Goal: Information Seeking & Learning: Learn about a topic

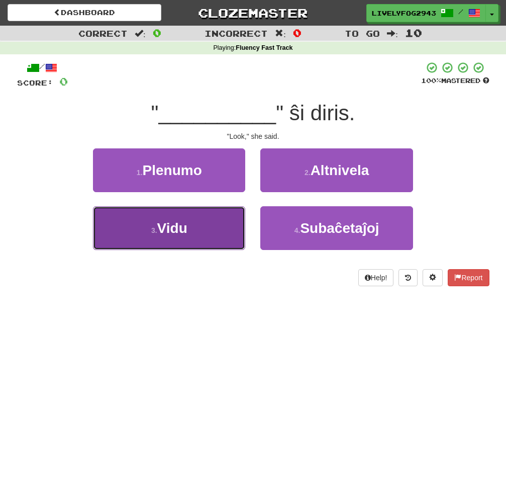
click at [203, 235] on button "3 . Vidu" at bounding box center [169, 228] width 152 height 44
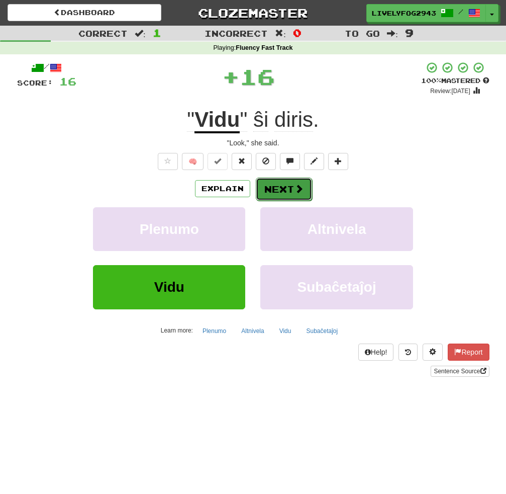
click at [270, 195] on button "Next" at bounding box center [284, 188] width 56 height 23
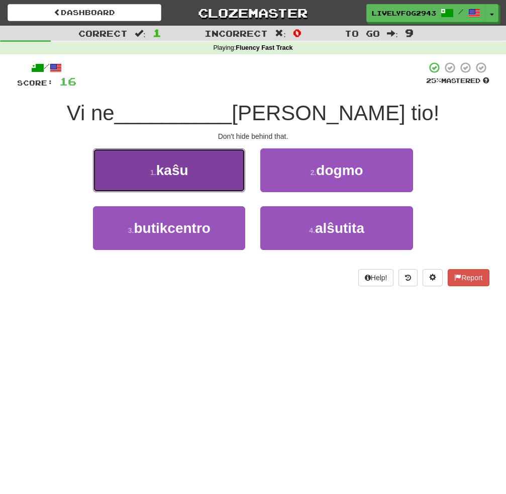
click at [219, 174] on button "1 . kaŝu" at bounding box center [169, 170] width 152 height 44
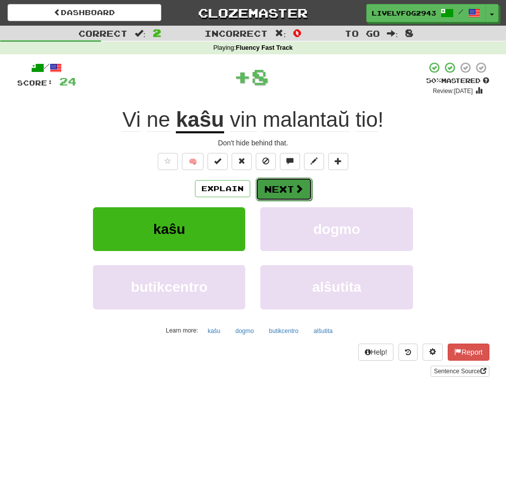
click at [266, 180] on button "Next" at bounding box center [284, 188] width 56 height 23
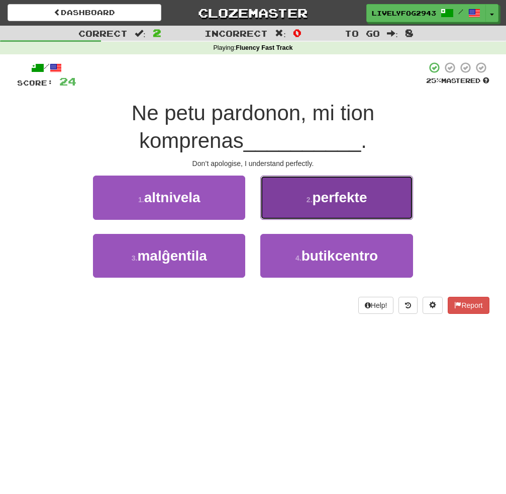
click at [280, 191] on button "2 . perfekte" at bounding box center [336, 197] width 152 height 44
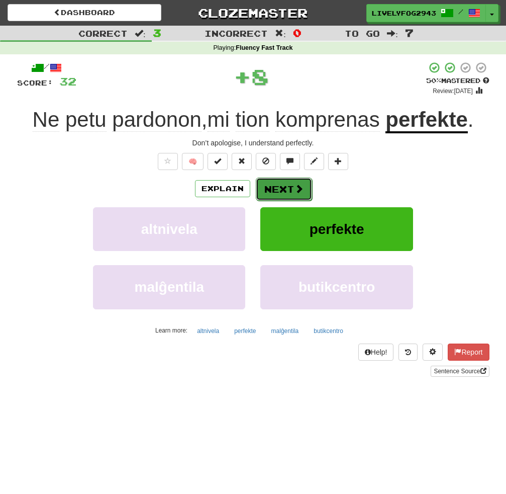
click at [269, 185] on button "Next" at bounding box center [284, 188] width 56 height 23
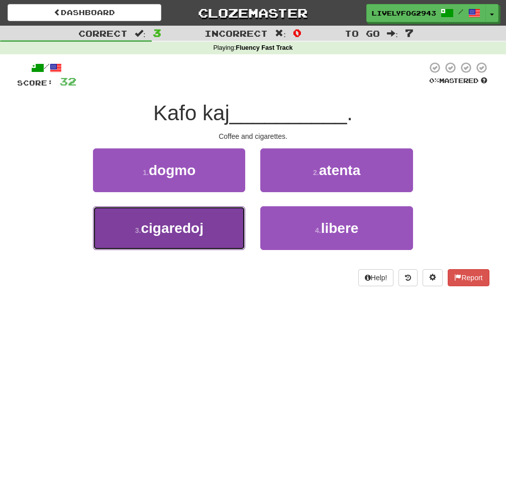
click at [224, 222] on button "3 . cigaredoj" at bounding box center [169, 228] width 152 height 44
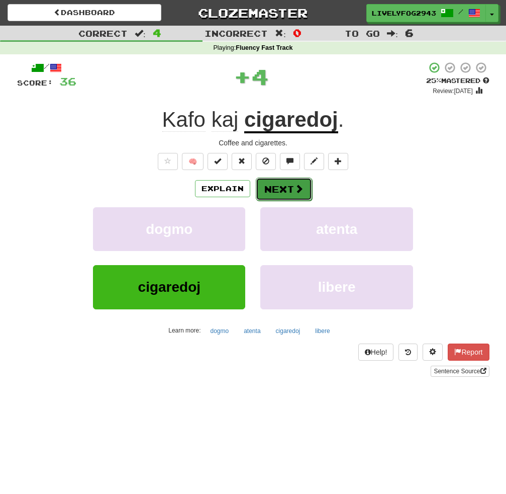
click at [275, 188] on button "Next" at bounding box center [284, 188] width 56 height 23
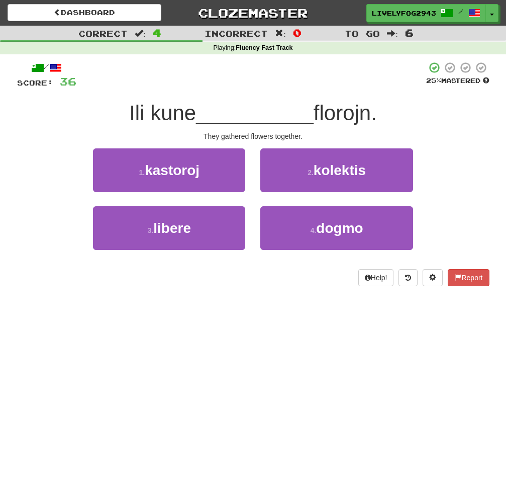
drag, startPoint x: 246, startPoint y: 142, endPoint x: 253, endPoint y: 138, distance: 7.7
click at [251, 140] on div "/ Score: 36 25 % Mastered [PERSON_NAME] __________ florojn. They gathered flowe…" at bounding box center [253, 173] width 472 height 225
click at [253, 138] on div "They gathered flowers together." at bounding box center [253, 136] width 472 height 10
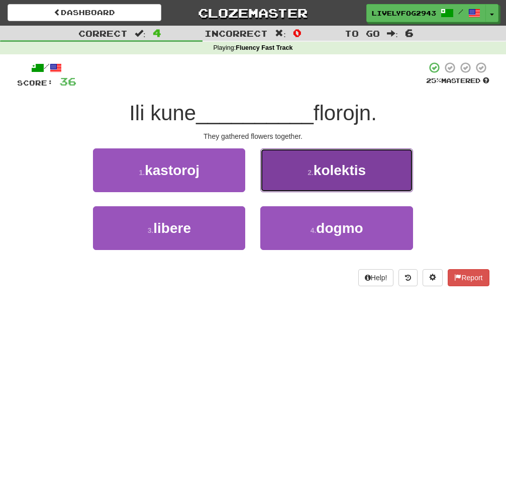
click at [328, 161] on button "2 . kolektis" at bounding box center [336, 170] width 152 height 44
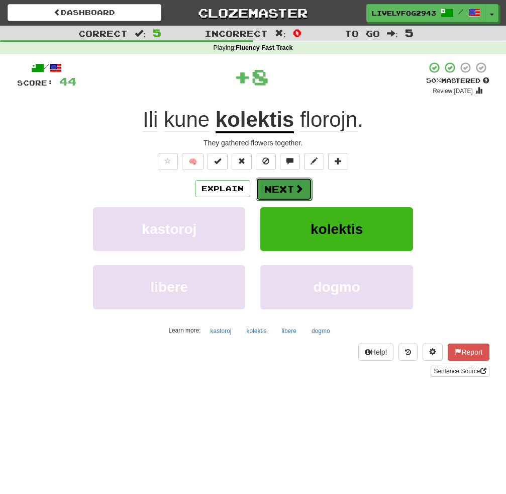
click at [287, 184] on button "Next" at bounding box center [284, 188] width 56 height 23
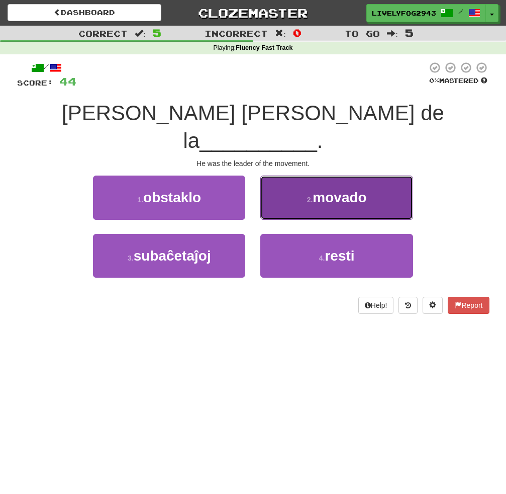
click at [296, 175] on button "2 . movado" at bounding box center [336, 197] width 152 height 44
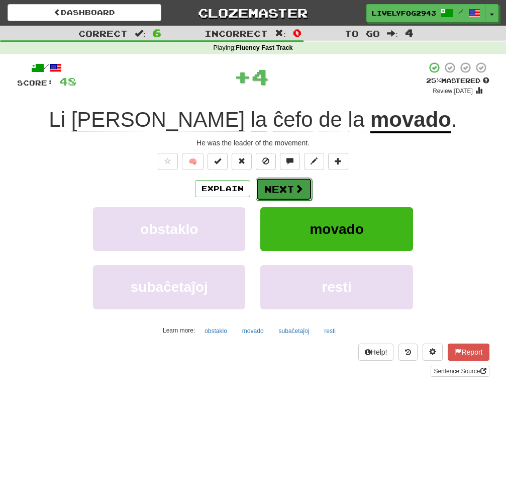
click at [284, 182] on button "Next" at bounding box center [284, 188] width 56 height 23
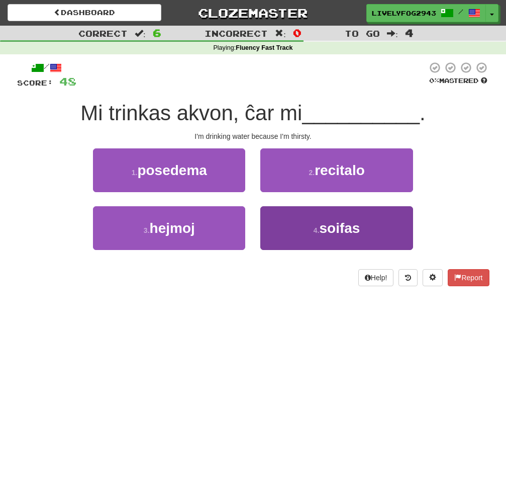
drag, startPoint x: 253, startPoint y: 214, endPoint x: 272, endPoint y: 222, distance: 20.7
click at [259, 220] on div "4 . soifas" at bounding box center [336, 235] width 167 height 58
click at [272, 223] on button "4 . soifas" at bounding box center [336, 228] width 152 height 44
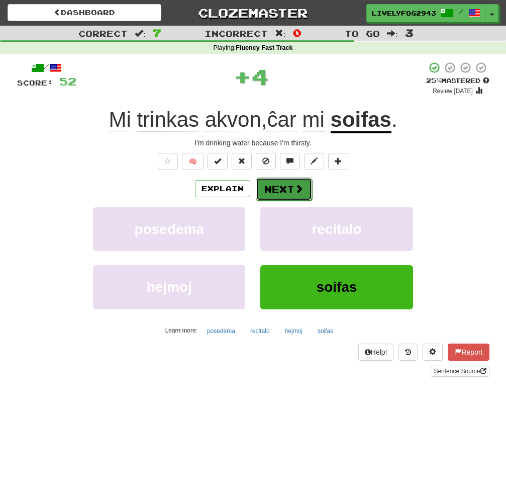
click at [275, 187] on button "Next" at bounding box center [284, 188] width 56 height 23
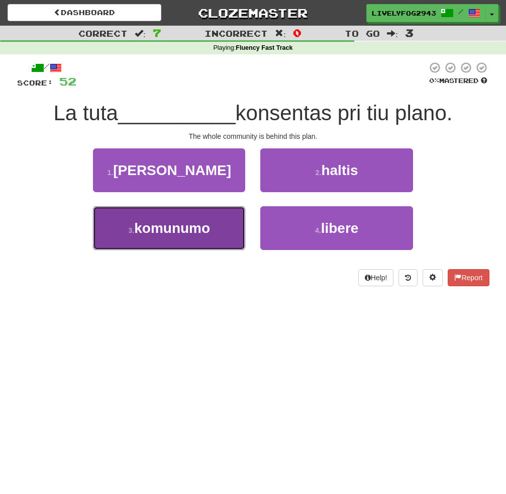
click at [207, 235] on span "komunumo" at bounding box center [172, 228] width 76 height 16
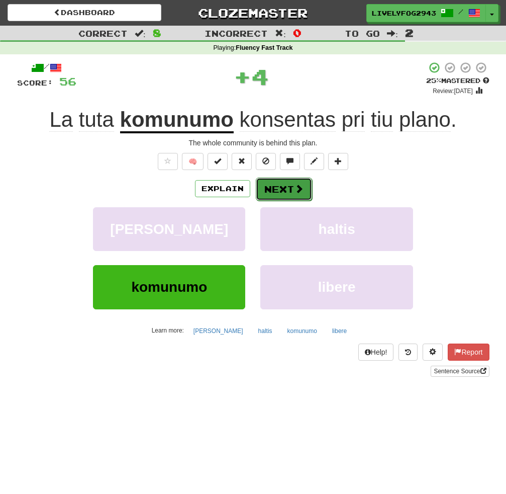
click at [278, 194] on button "Next" at bounding box center [284, 188] width 56 height 23
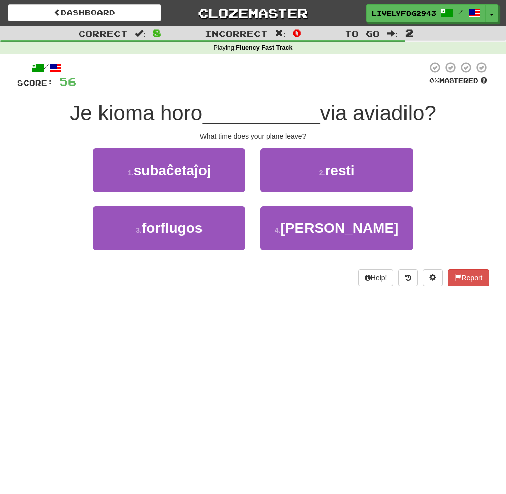
click at [278, 194] on div "2 . resti" at bounding box center [336, 177] width 167 height 58
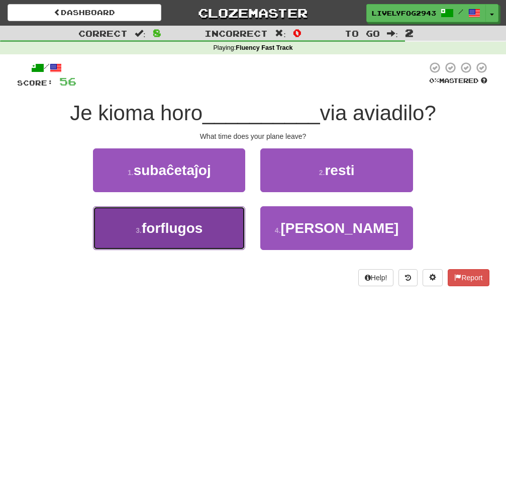
click at [199, 230] on span "forflugos" at bounding box center [172, 228] width 61 height 16
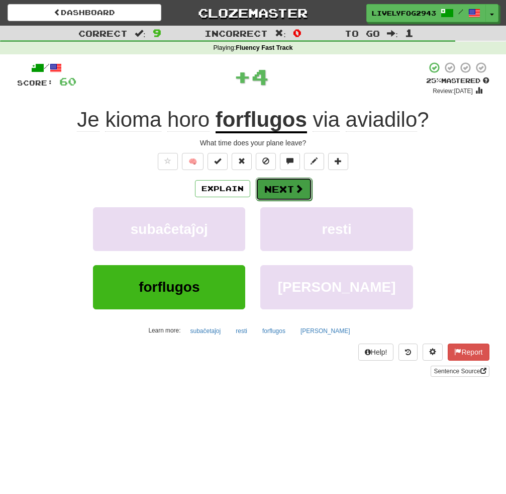
click at [261, 196] on button "Next" at bounding box center [284, 188] width 56 height 23
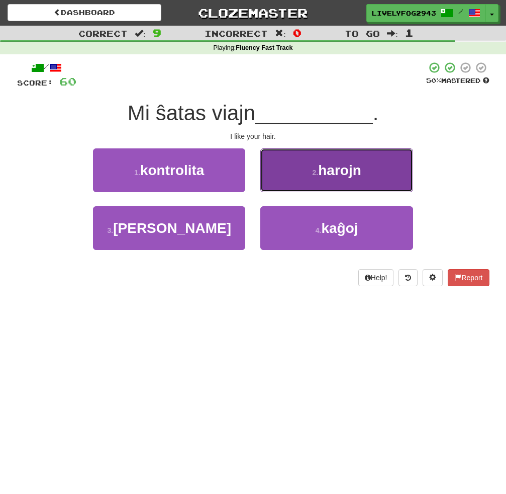
click at [279, 178] on button "2 . harojn" at bounding box center [336, 170] width 152 height 44
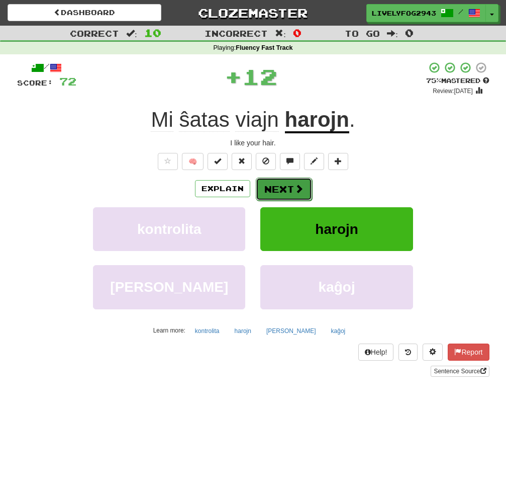
click at [280, 186] on button "Next" at bounding box center [284, 188] width 56 height 23
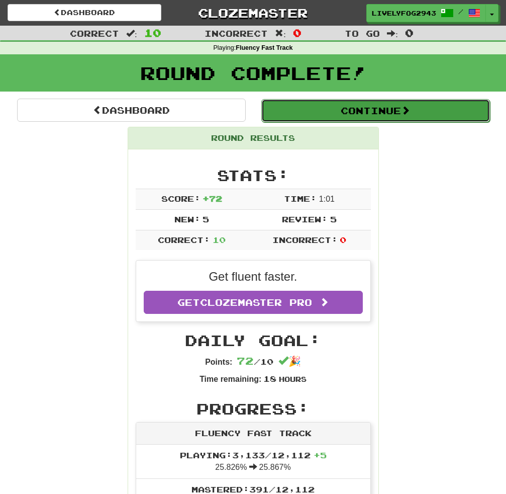
click at [297, 111] on button "Continue" at bounding box center [375, 110] width 229 height 23
